Goal: Browse casually: Explore the website without a specific task or goal

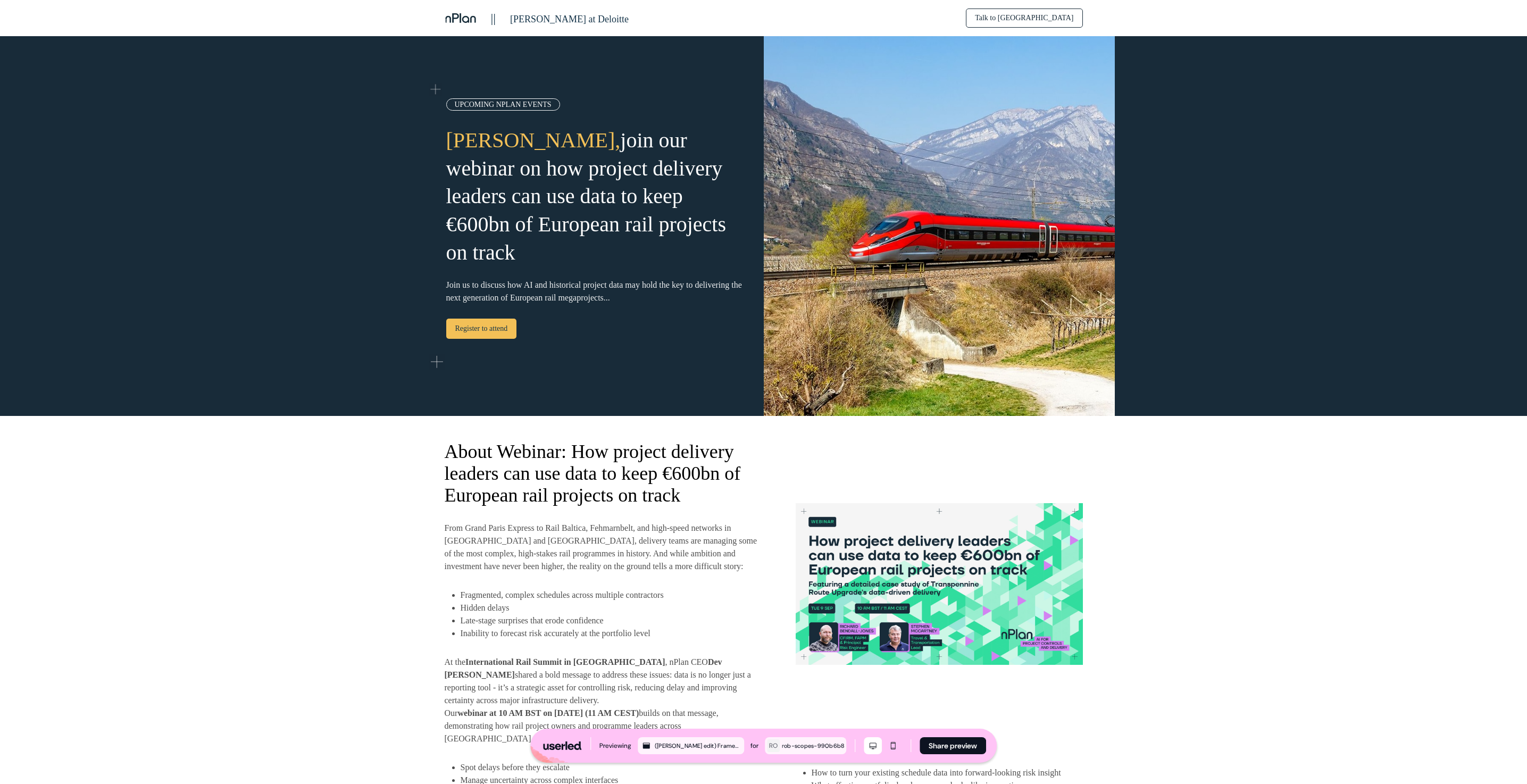
click at [761, 391] on div "About Webinar: How project delivery leaders can use data to keep €600bn of Euro…" at bounding box center [764, 720] width 1527 height 608
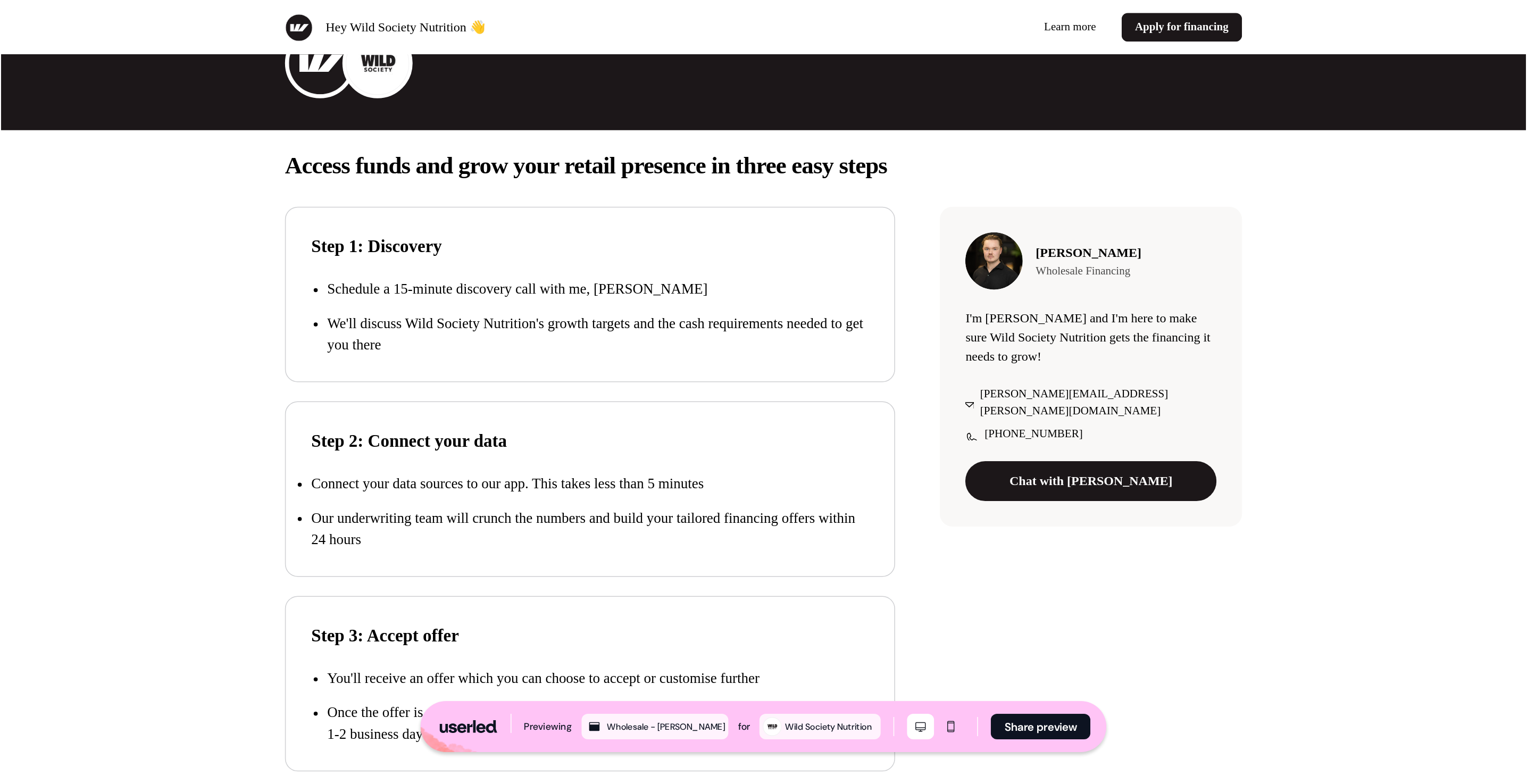
scroll to position [172, 0]
